Goal: Navigation & Orientation: Find specific page/section

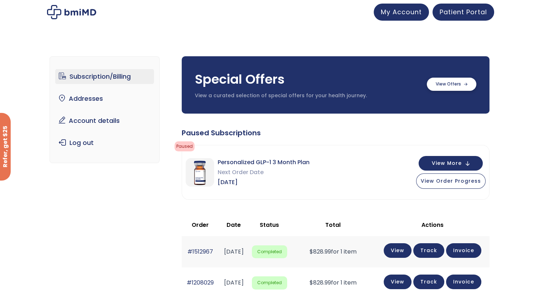
click at [451, 86] on label at bounding box center [452, 84] width 50 height 13
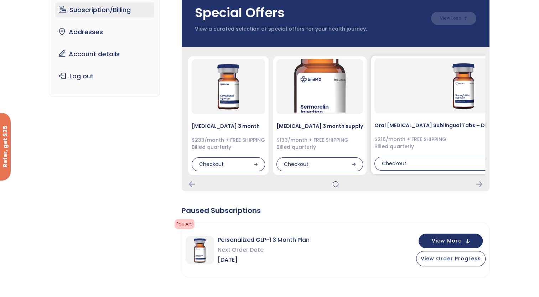
scroll to position [71, 0]
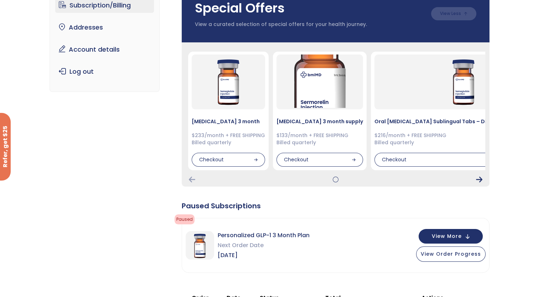
click at [477, 181] on icon "Next Card" at bounding box center [479, 180] width 6 height 6
click at [479, 176] on div "Semaglutide 3 month $233/month + FREE SHIPPING Billed quarterly Checkout Sermor…" at bounding box center [336, 114] width 308 height 144
click at [481, 179] on icon "Next Card" at bounding box center [479, 180] width 6 height 6
click at [191, 178] on icon "Previous Card" at bounding box center [192, 180] width 6 height 6
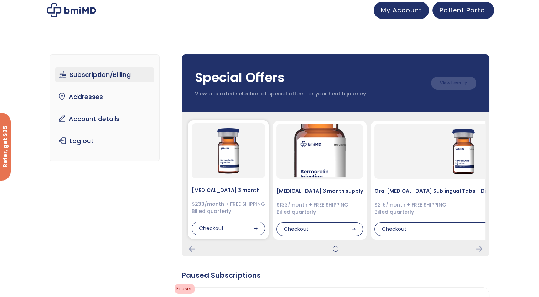
scroll to position [0, 0]
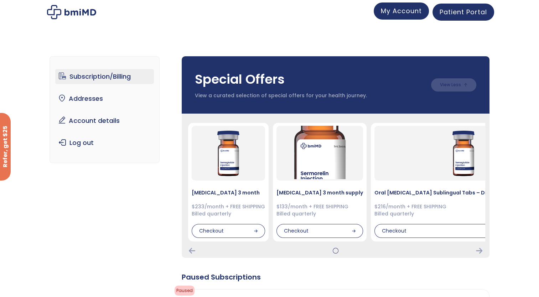
click at [409, 16] on link "My Account" at bounding box center [401, 10] width 55 height 17
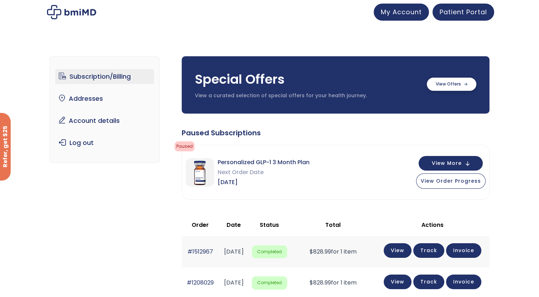
click at [448, 89] on label at bounding box center [452, 84] width 50 height 13
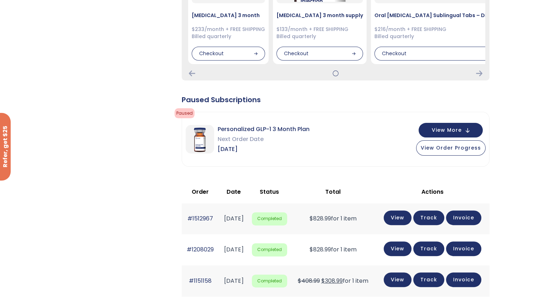
scroll to position [107, 0]
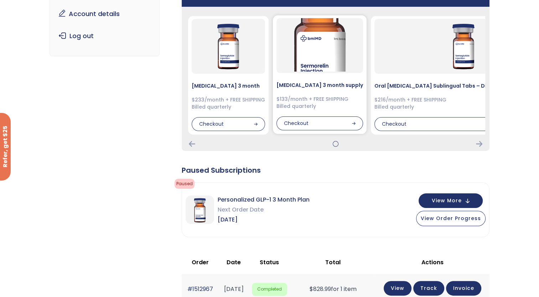
click at [310, 72] on div at bounding box center [319, 45] width 87 height 55
click at [304, 87] on h4 "[MEDICAL_DATA] 3 month supply" at bounding box center [319, 85] width 87 height 7
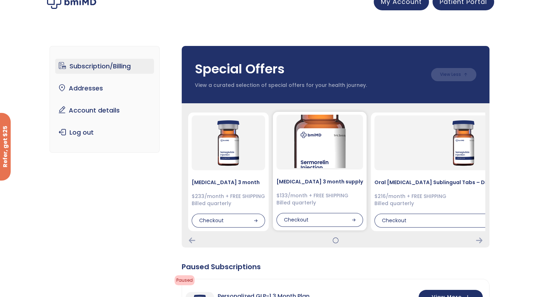
scroll to position [0, 0]
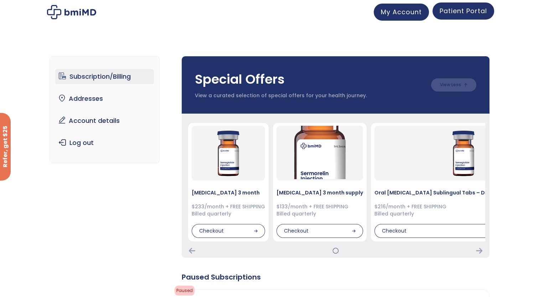
click at [462, 15] on link "Patient Portal" at bounding box center [463, 10] width 62 height 17
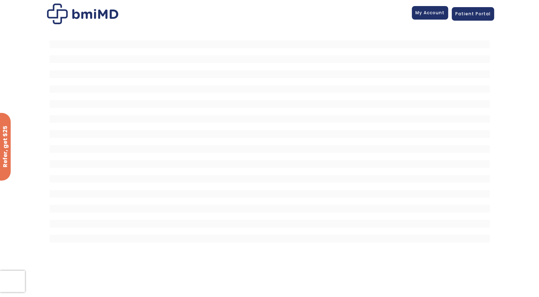
click at [435, 10] on span "My Account" at bounding box center [429, 13] width 29 height 6
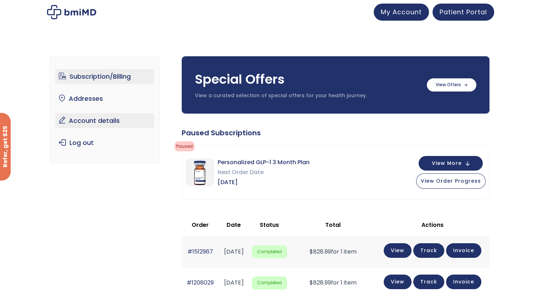
click at [95, 123] on link "Account details" at bounding box center [104, 120] width 99 height 15
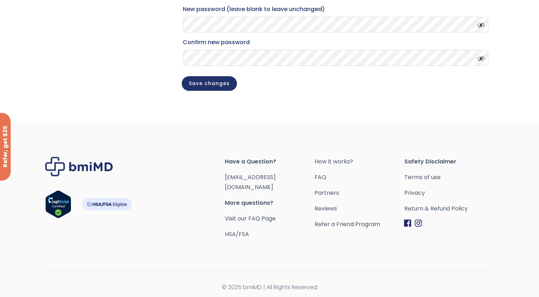
scroll to position [197, 0]
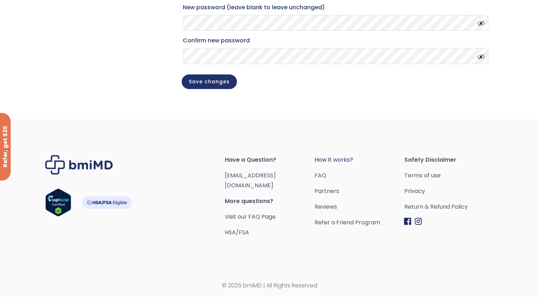
click at [328, 165] on link "How it works?" at bounding box center [359, 160] width 90 height 10
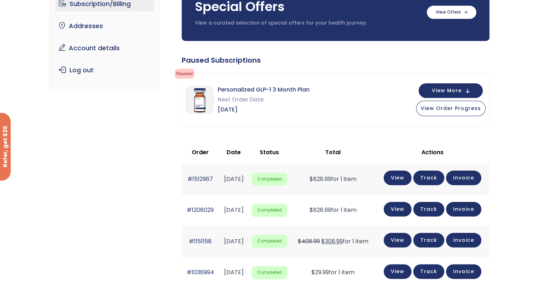
scroll to position [71, 0]
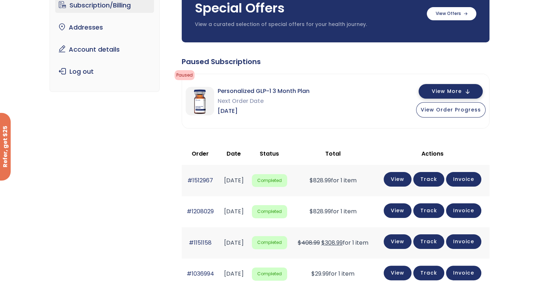
click at [437, 90] on span "View More" at bounding box center [447, 91] width 30 height 5
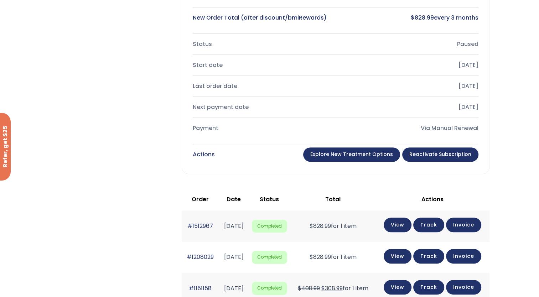
scroll to position [285, 0]
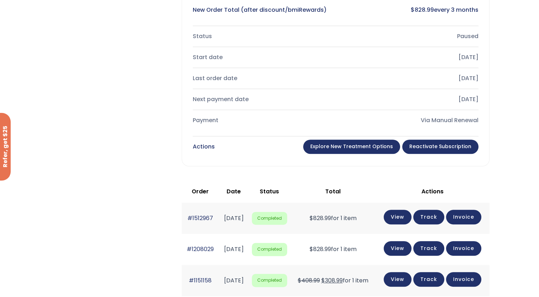
click at [363, 146] on link "Explore New Treatment Options" at bounding box center [351, 147] width 97 height 14
